Goal: Find contact information: Find contact information

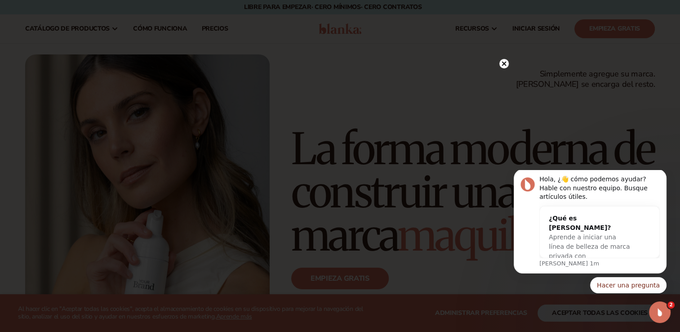
click at [505, 62] on icon at bounding box center [504, 63] width 4 height 4
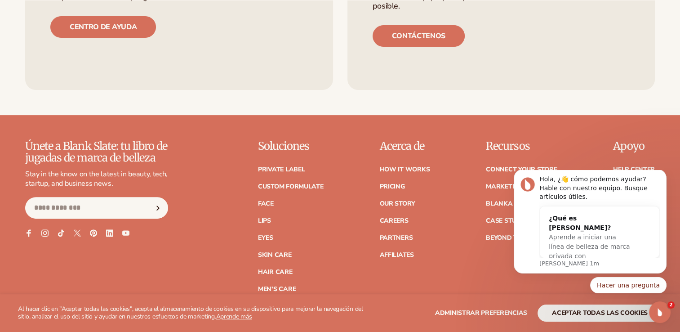
scroll to position [3746, 0]
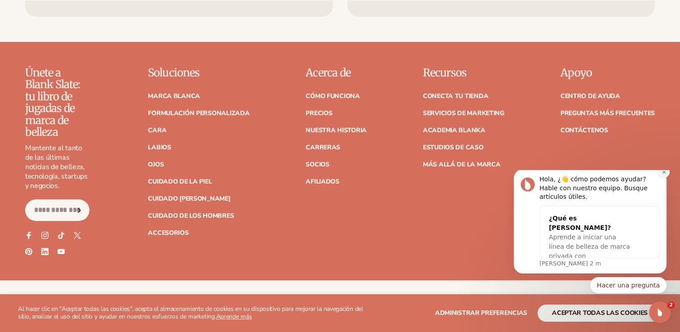
click at [664, 174] on icon "Descartar notificación" at bounding box center [664, 171] width 5 height 5
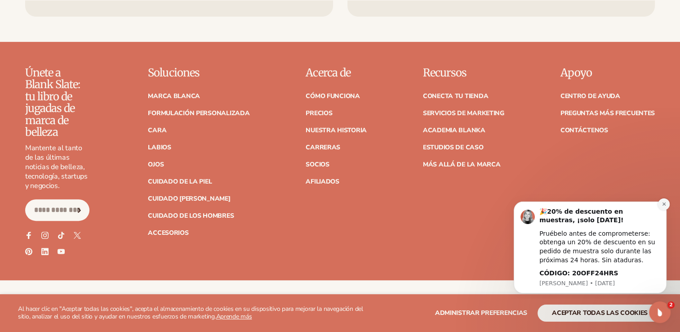
click at [662, 203] on icon "Descartar notificación" at bounding box center [664, 203] width 5 height 5
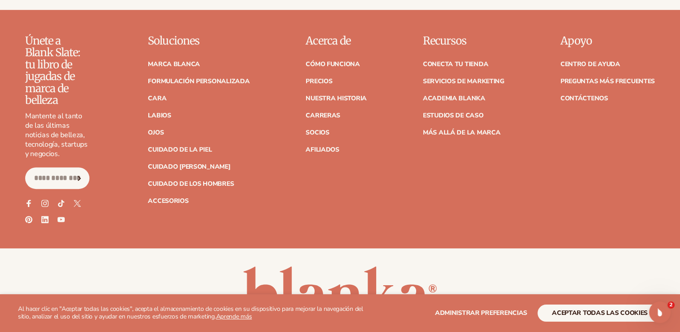
scroll to position [3786, 0]
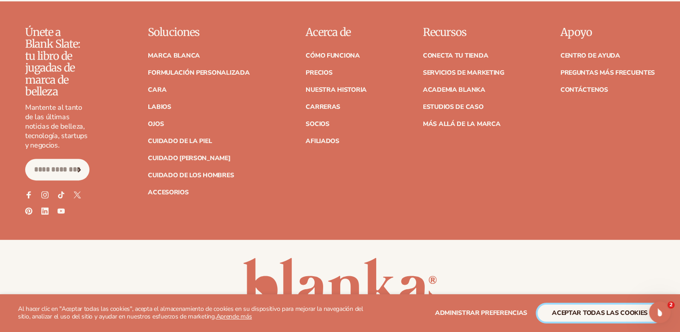
click at [601, 313] on button "aceptar todas las cookies" at bounding box center [600, 312] width 125 height 17
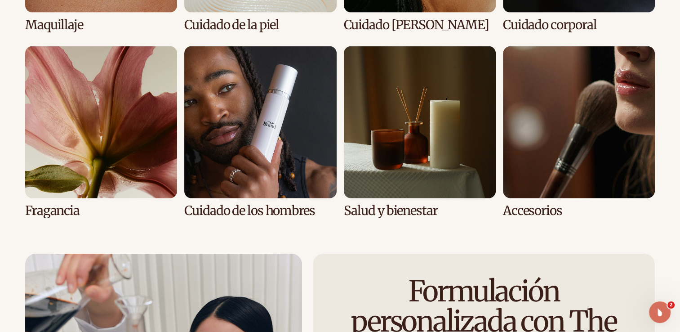
scroll to position [1838, 0]
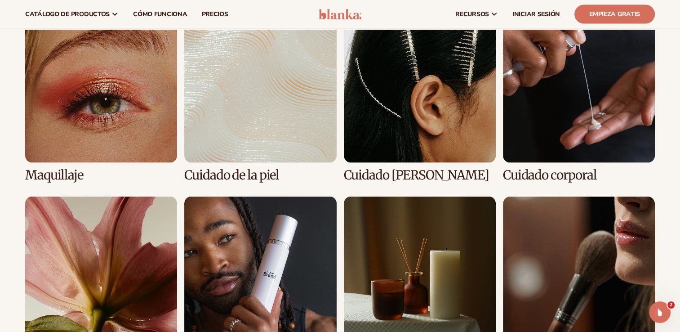
click at [446, 105] on link "3 / 8" at bounding box center [420, 96] width 152 height 171
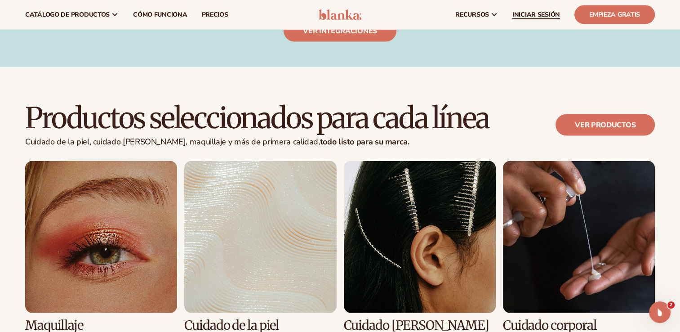
click at [532, 15] on span "INICIAR SESIÓN" at bounding box center [536, 14] width 48 height 7
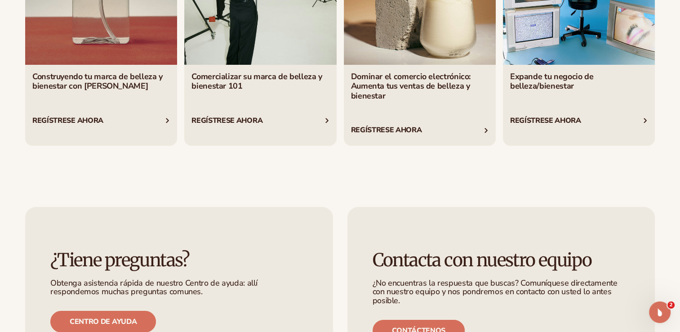
scroll to position [3636, 0]
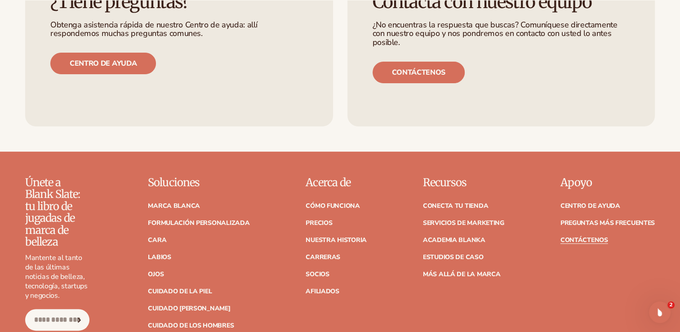
click at [586, 237] on link "Contáctenos" at bounding box center [585, 240] width 48 height 6
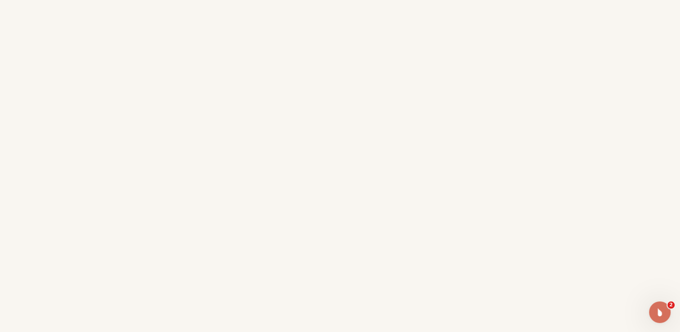
scroll to position [299, 0]
